Goal: Check status: Check status

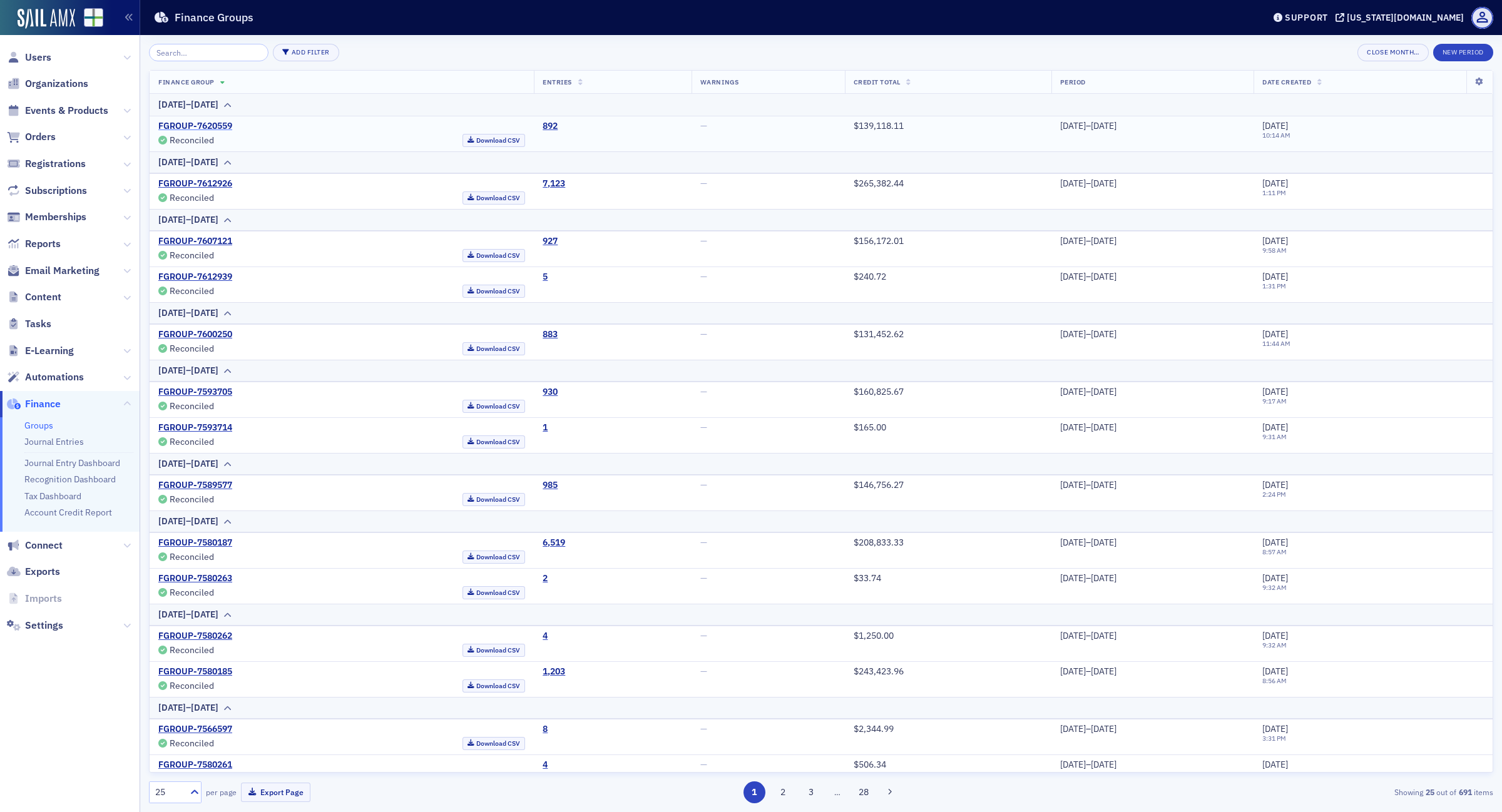
click at [214, 127] on link "FGROUP-7620559" at bounding box center [195, 126] width 74 height 11
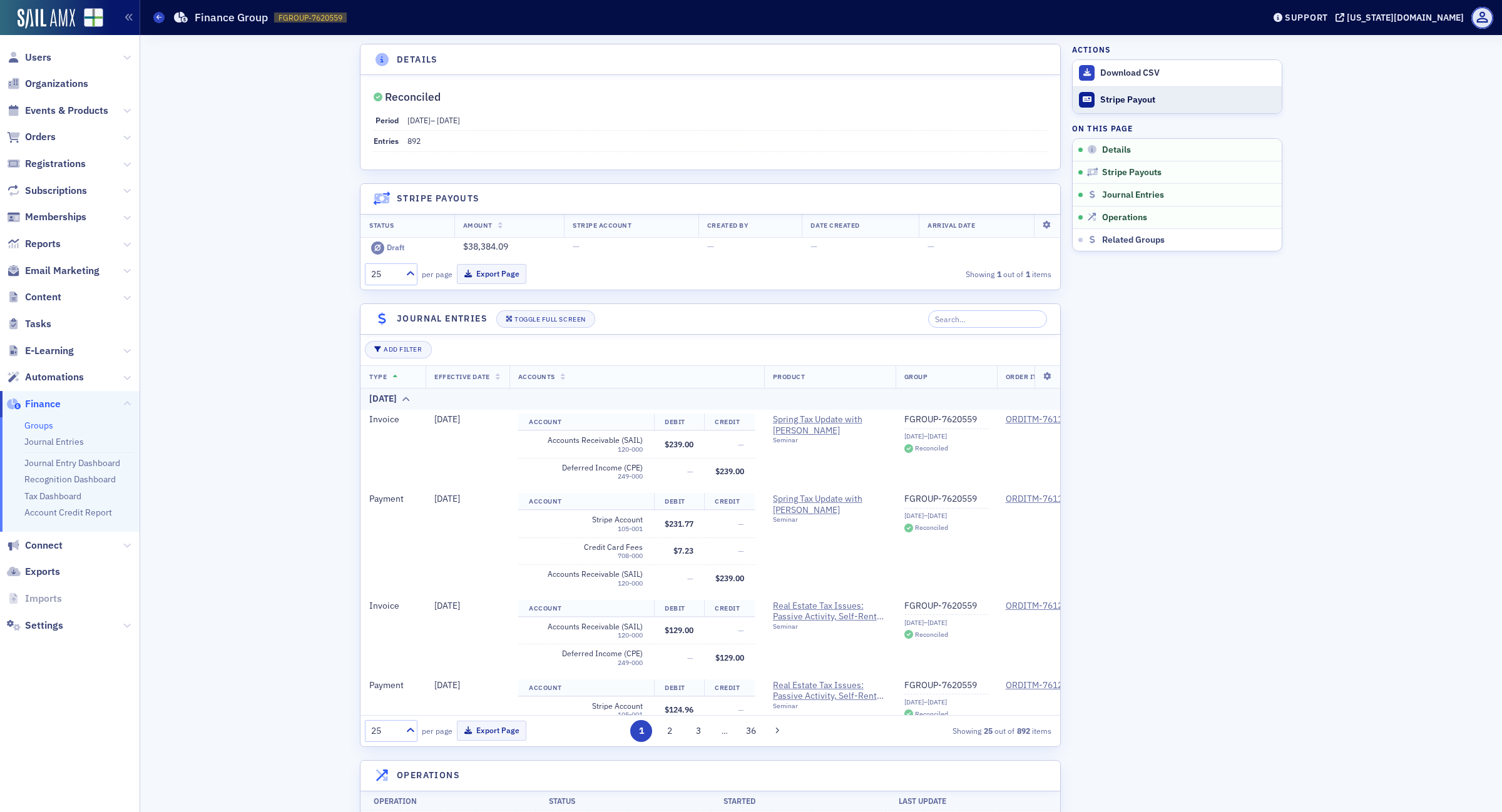
click at [1112, 92] on button "Stripe Payout" at bounding box center [1177, 100] width 209 height 27
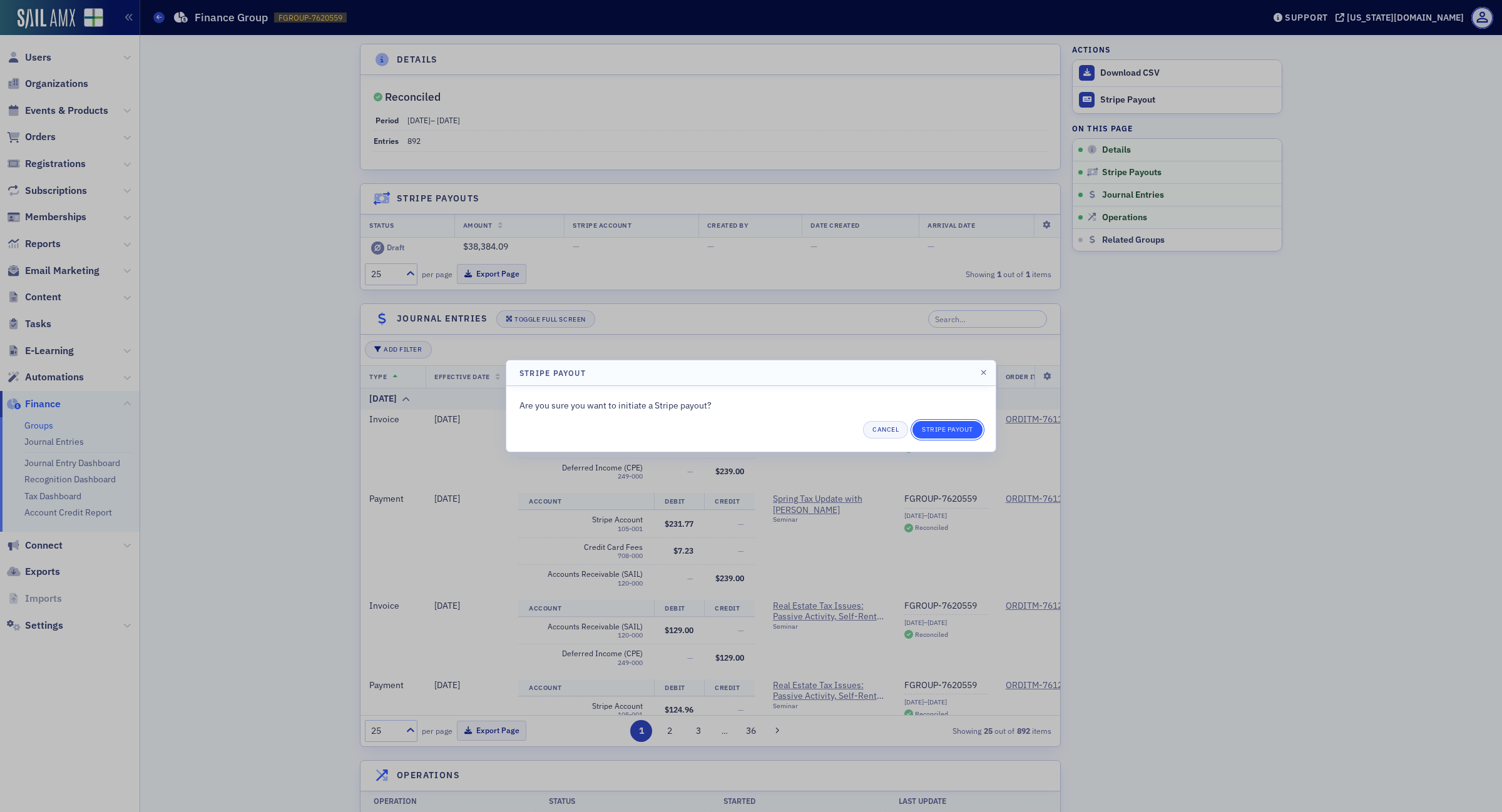
click at [946, 431] on button "Stripe Payout" at bounding box center [947, 430] width 70 height 18
